Goal: Find specific page/section: Find specific page/section

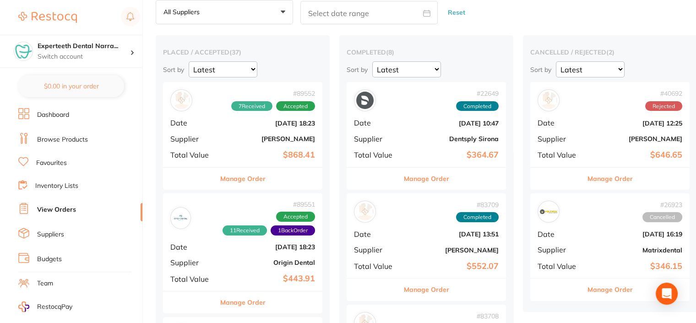
click at [207, 143] on div "# 89552 7 Received Accepted Date [DATE] 18:23 Supplier [PERSON_NAME] Total Valu…" at bounding box center [242, 124] width 159 height 85
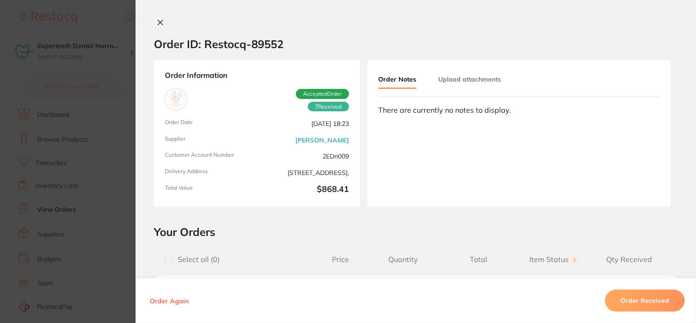
click at [160, 18] on button at bounding box center [160, 23] width 13 height 10
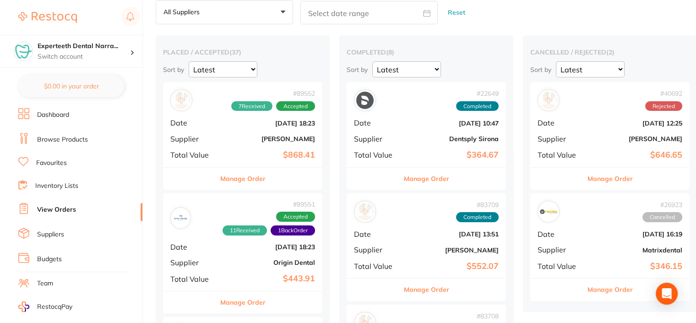
click at [62, 135] on link "Browse Products" at bounding box center [62, 139] width 51 height 9
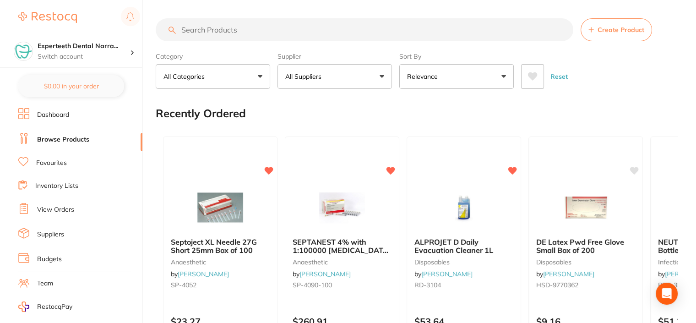
click at [217, 32] on input "search" at bounding box center [365, 29] width 418 height 23
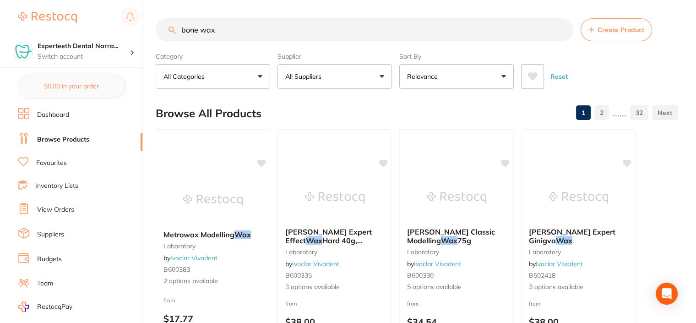
type input "bone wax"
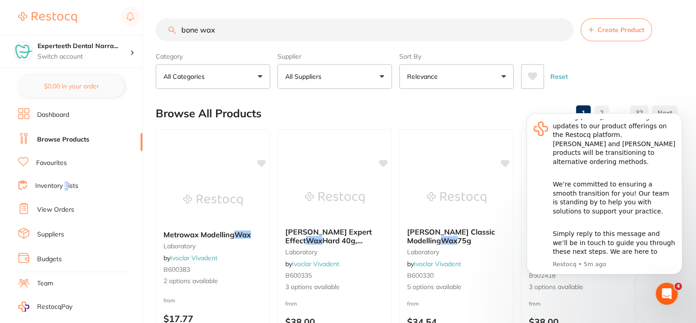
click at [67, 183] on link "Inventory Lists" at bounding box center [56, 185] width 43 height 9
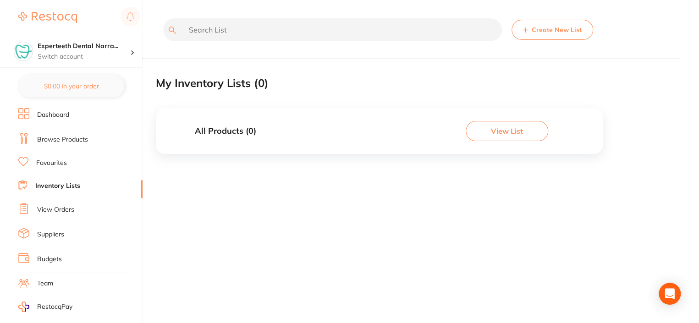
click at [47, 210] on link "View Orders" at bounding box center [55, 209] width 37 height 9
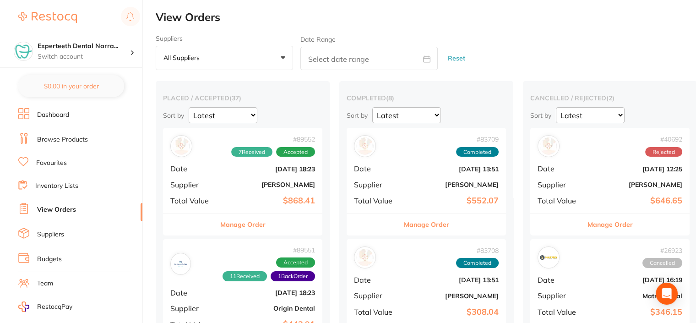
click at [41, 234] on link "Suppliers" at bounding box center [50, 234] width 27 height 9
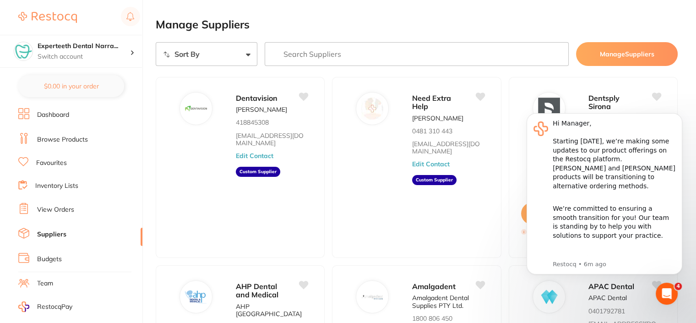
click at [52, 208] on link "View Orders" at bounding box center [55, 209] width 37 height 9
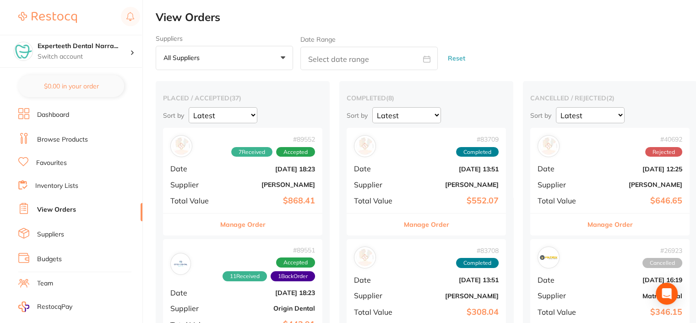
click at [56, 237] on li "Suppliers" at bounding box center [80, 235] width 124 height 14
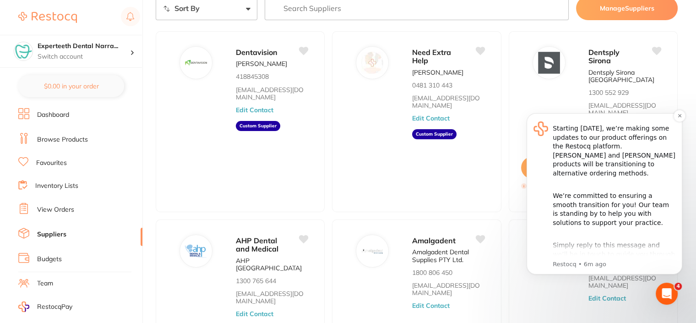
scroll to position [24, 0]
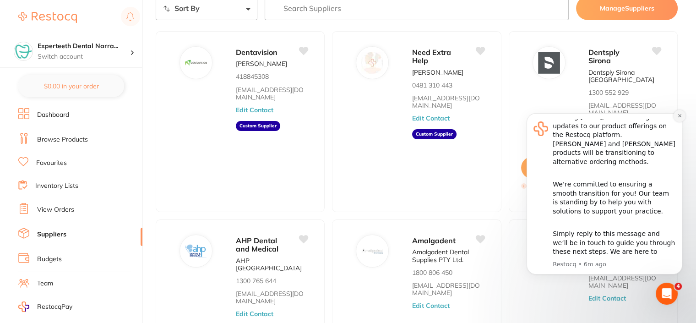
click at [681, 118] on button "Dismiss notification" at bounding box center [680, 116] width 12 height 12
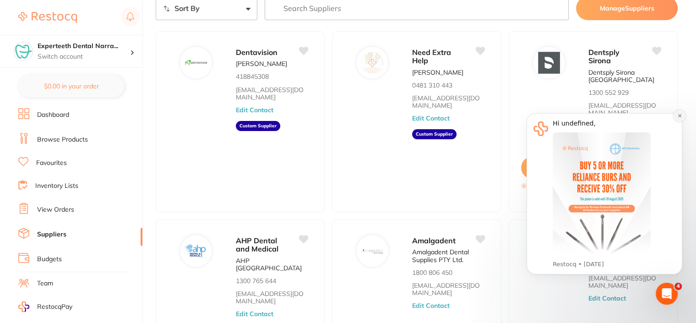
click at [677, 113] on icon "Dismiss notification" at bounding box center [679, 115] width 5 height 5
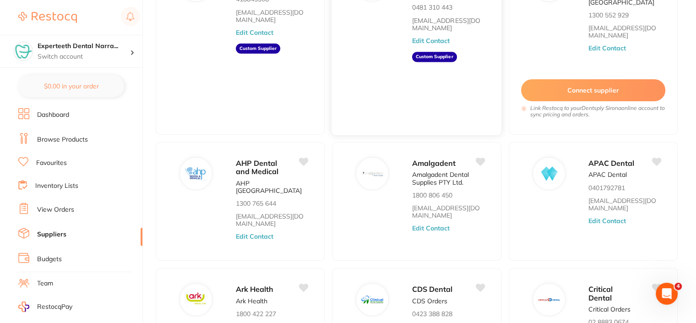
scroll to position [0, 0]
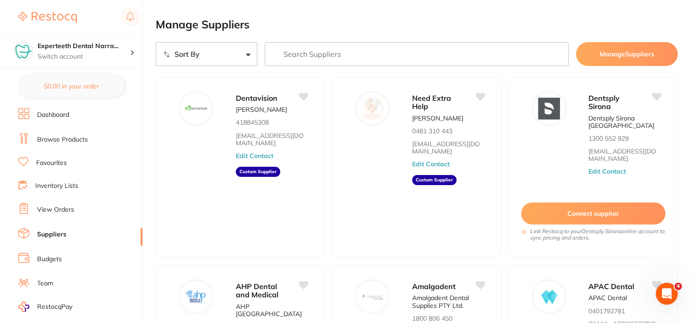
click at [28, 117] on rect at bounding box center [27, 117] width 5 height 5
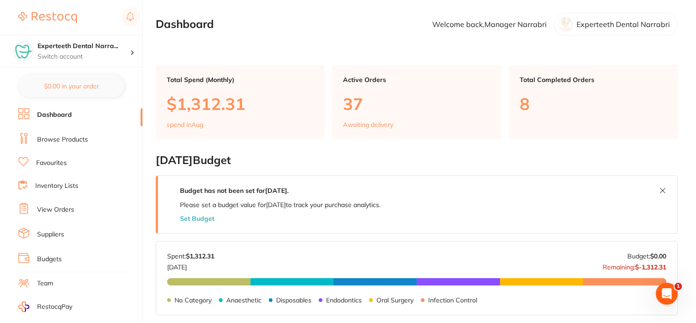
click at [50, 208] on link "View Orders" at bounding box center [55, 209] width 37 height 9
